Goal: Transaction & Acquisition: Purchase product/service

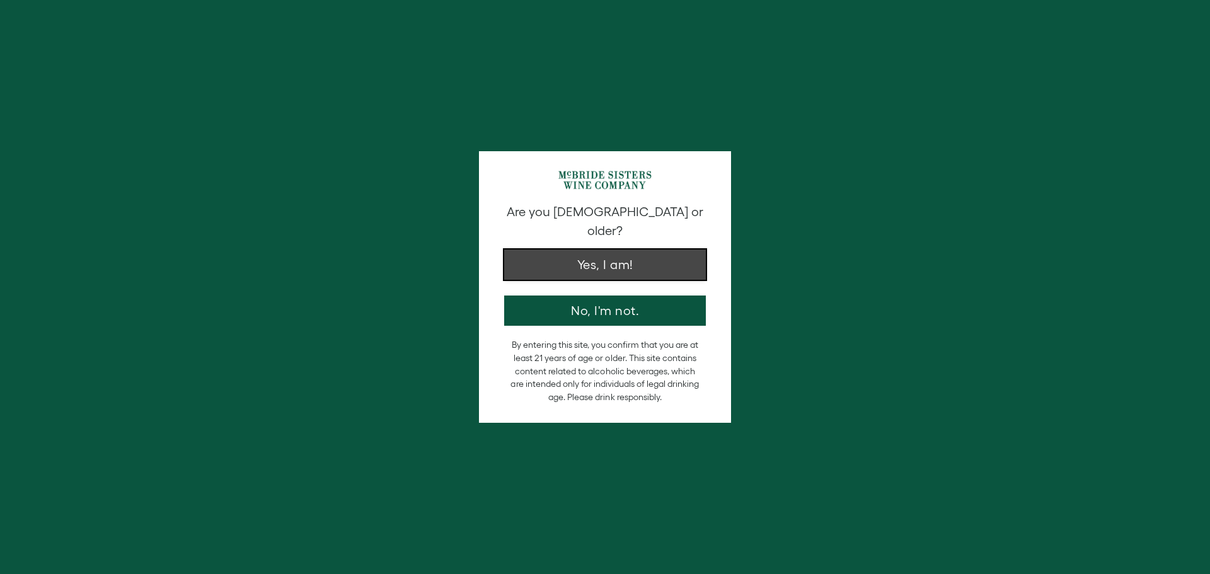
click at [593, 254] on button "Yes, I am!" at bounding box center [605, 265] width 202 height 30
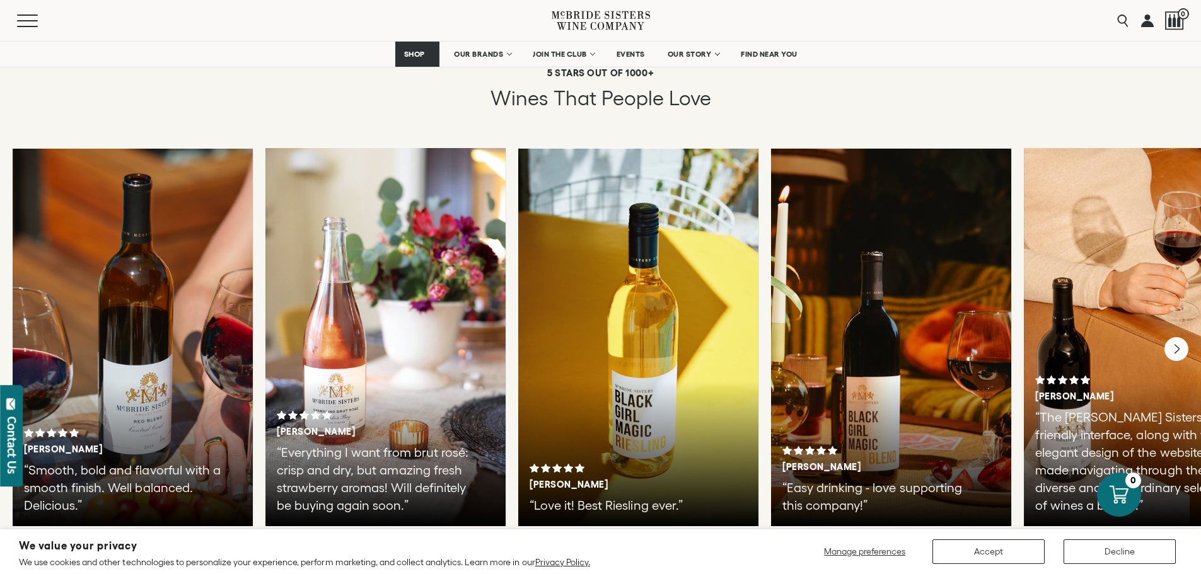
scroll to position [2143, 0]
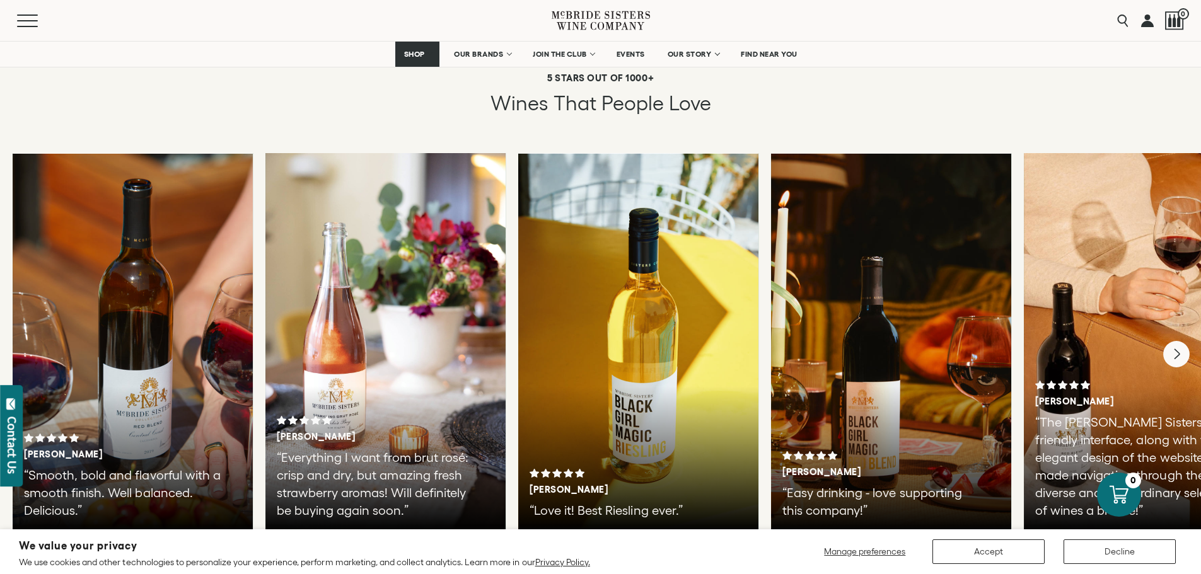
click at [1183, 341] on icon "Next" at bounding box center [1176, 354] width 26 height 26
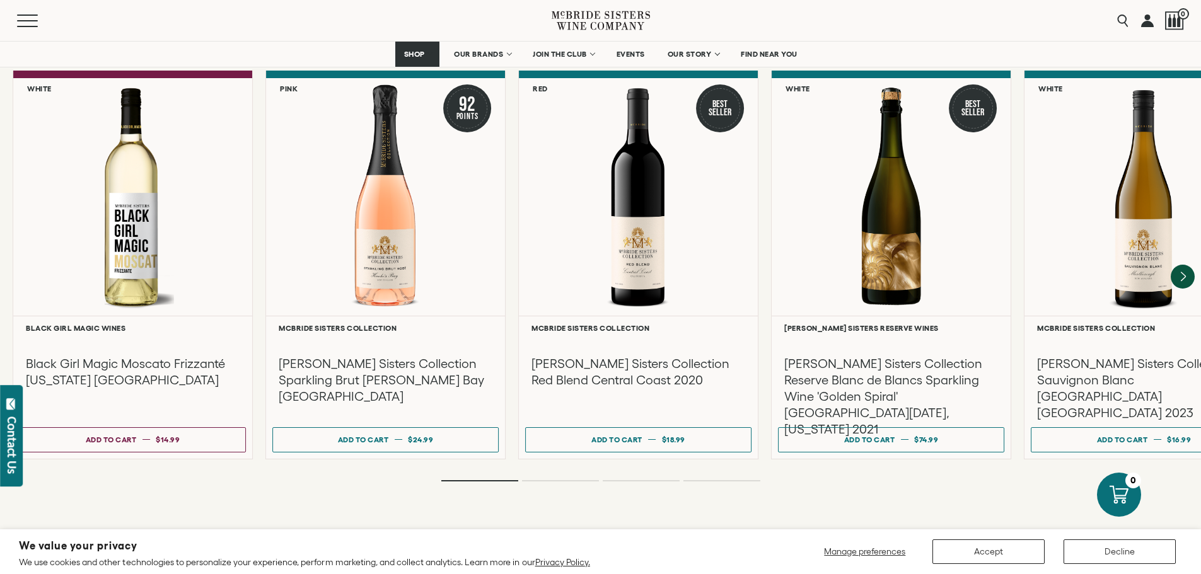
scroll to position [2900, 0]
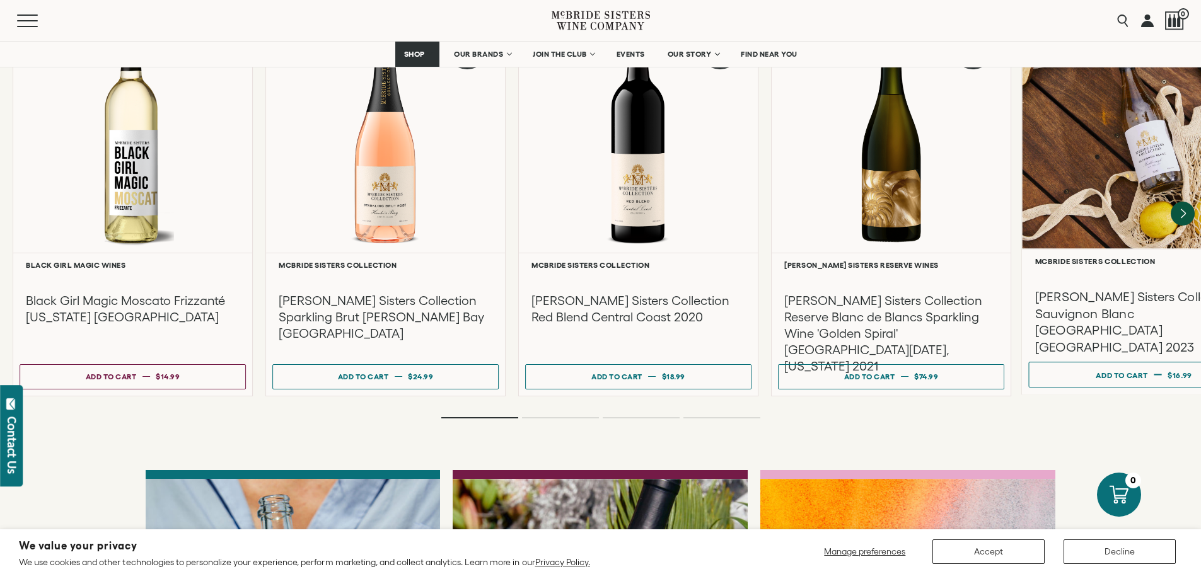
click at [1108, 271] on div "[PERSON_NAME] Sisters Collection Sauvignon Blanc [GEOGRAPHIC_DATA] [GEOGRAPHIC_…" at bounding box center [1144, 311] width 231 height 90
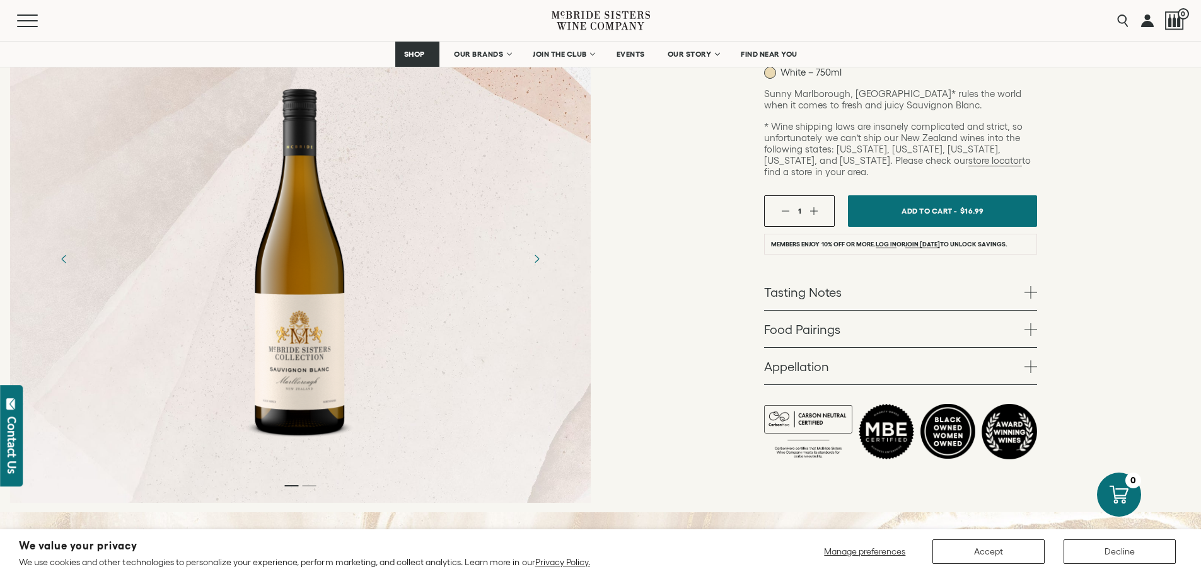
scroll to position [252, 0]
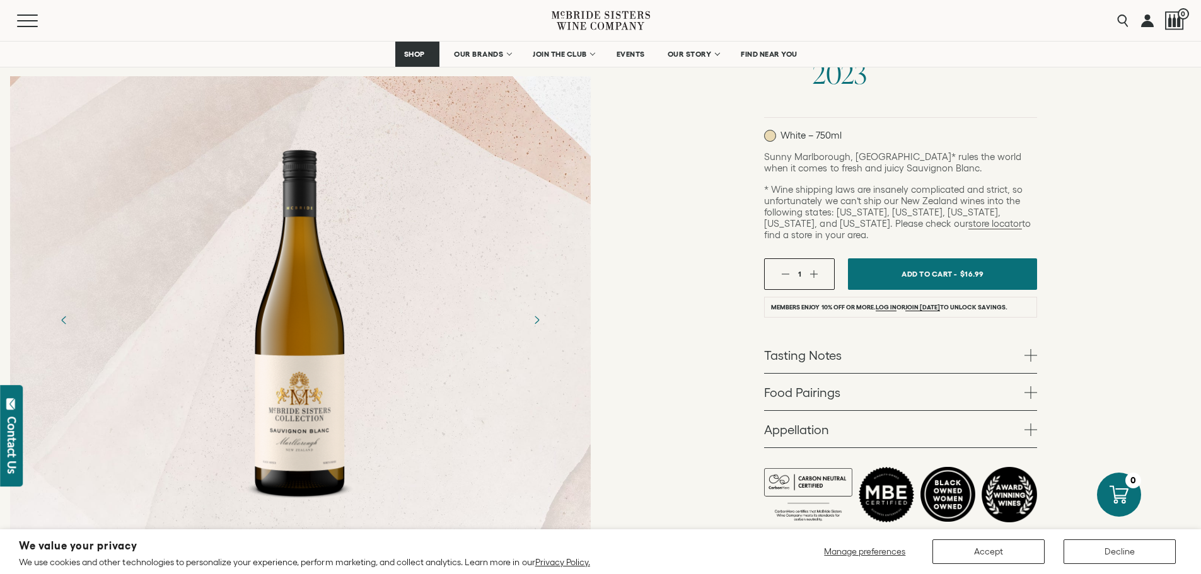
click at [1038, 337] on div "McBride Sisters Collection McBride Sisters Collection Sauvignon Blanc Marlborou…" at bounding box center [901, 213] width 601 height 725
click at [1034, 349] on span at bounding box center [1030, 355] width 13 height 13
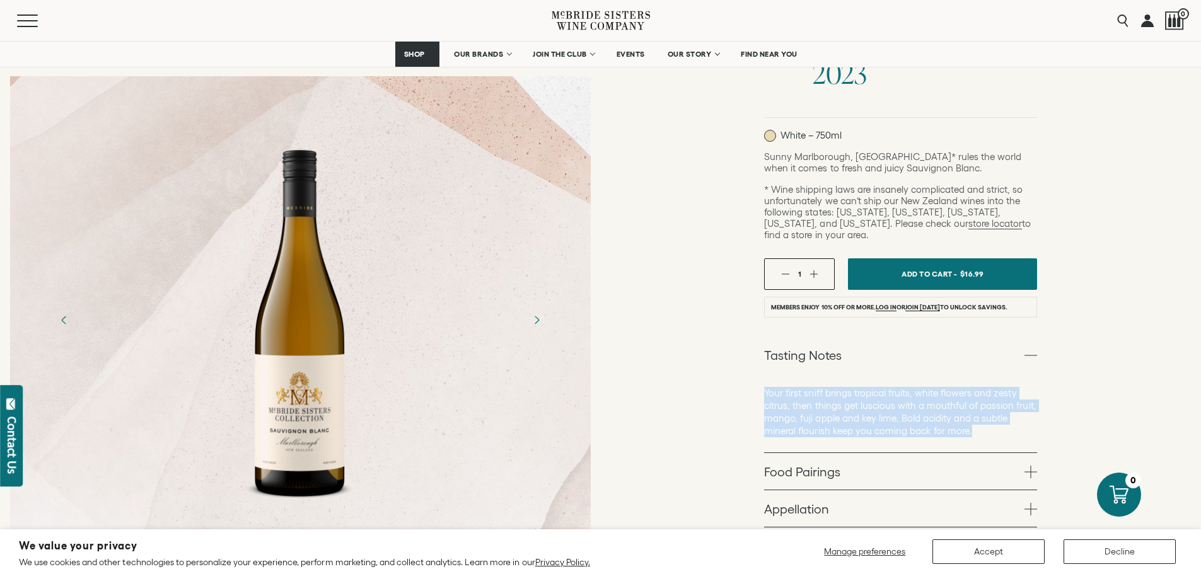
drag, startPoint x: 976, startPoint y: 407, endPoint x: 765, endPoint y: 372, distance: 213.5
click at [765, 387] on p "Your first sniff brings tropical fruits, white flowers and zesty citrus, then t…" at bounding box center [900, 412] width 273 height 50
copy p "Your first sniff brings tropical fruits, white flowers and zesty citrus, then t…"
